Goal: Obtain resource: Download file/media

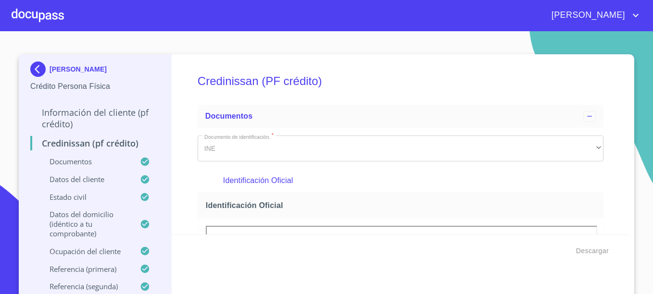
scroll to position [192, 0]
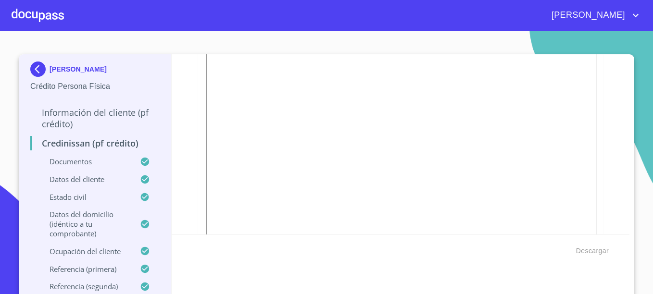
click at [53, 69] on p "[PERSON_NAME]" at bounding box center [78, 69] width 57 height 8
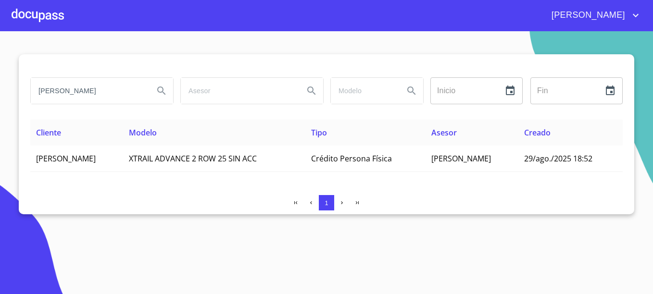
drag, startPoint x: 117, startPoint y: 90, endPoint x: 15, endPoint y: 81, distance: 102.9
click at [15, 81] on section "[PERSON_NAME] Inicio ​ Fin ​ Cliente Modelo Tipo Asesor Creado [PERSON_NAME]. X…" at bounding box center [326, 162] width 653 height 263
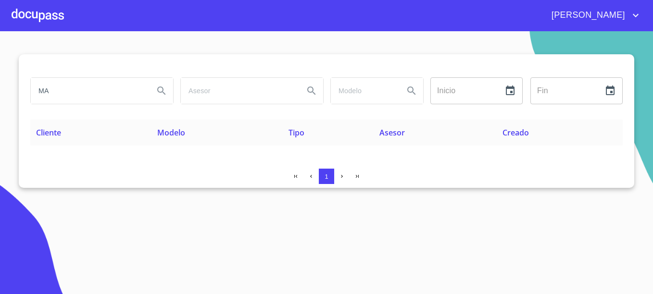
type input "M"
type input "[PERSON_NAME]"
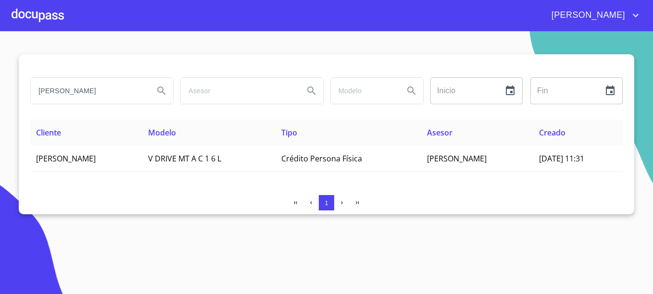
click at [31, 11] on div at bounding box center [38, 15] width 52 height 31
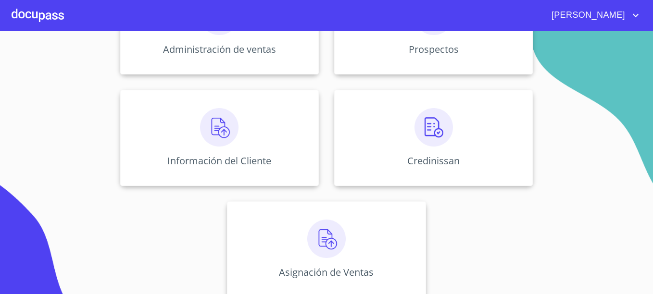
scroll to position [189, 0]
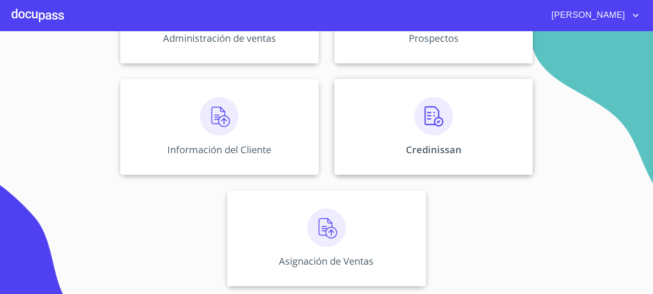
click at [478, 130] on div "Credinissan" at bounding box center [433, 127] width 199 height 96
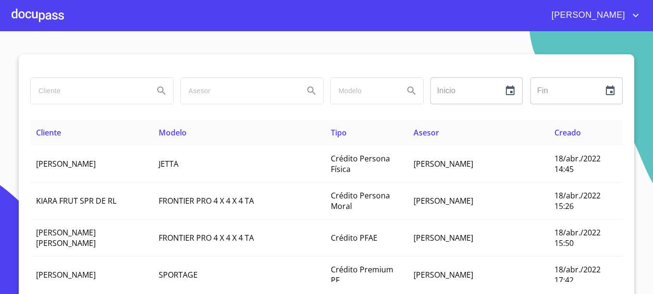
click at [63, 88] on input "search" at bounding box center [88, 91] width 115 height 26
type input "[PERSON_NAME]"
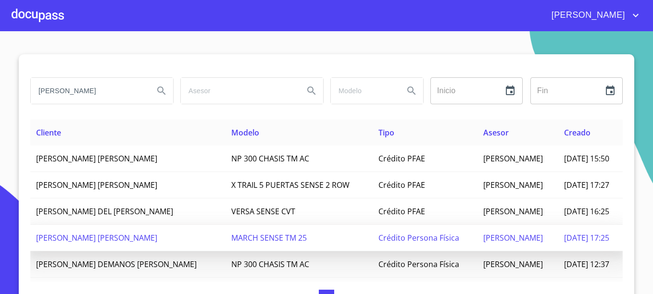
click at [496, 241] on span "[PERSON_NAME]" at bounding box center [513, 238] width 60 height 11
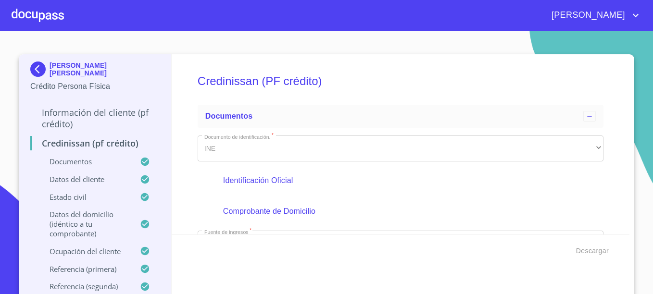
scroll to position [48, 0]
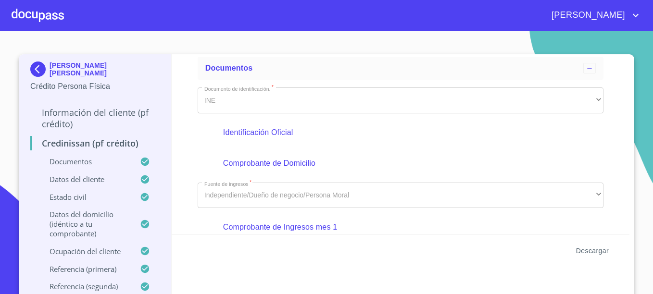
click at [585, 251] on span "Descargar" at bounding box center [592, 251] width 33 height 12
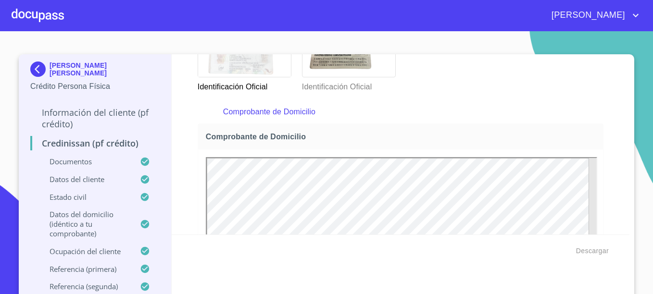
scroll to position [241, 0]
